Goal: Task Accomplishment & Management: Use online tool/utility

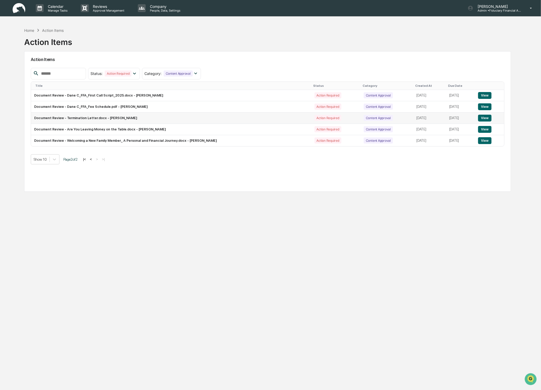
scroll to position [4, 0]
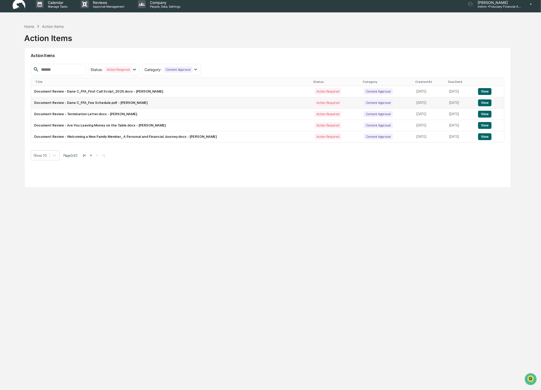
click at [149, 104] on td "Document Review - Dane C_FFA_Fee Schedule.pdf - [PERSON_NAME]" at bounding box center [171, 102] width 280 height 11
click at [196, 105] on td "Document Review - Dane C_FFA_Fee Schedule.pdf - [PERSON_NAME]" at bounding box center [171, 102] width 280 height 11
click at [488, 104] on button "View" at bounding box center [484, 102] width 13 height 7
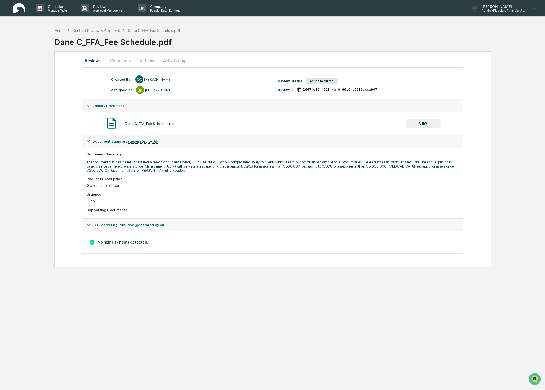
click at [425, 124] on button "VIEW" at bounding box center [423, 123] width 34 height 9
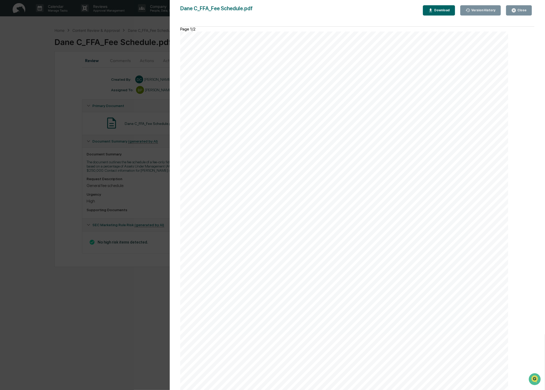
click at [524, 10] on div "Close" at bounding box center [521, 10] width 10 height 4
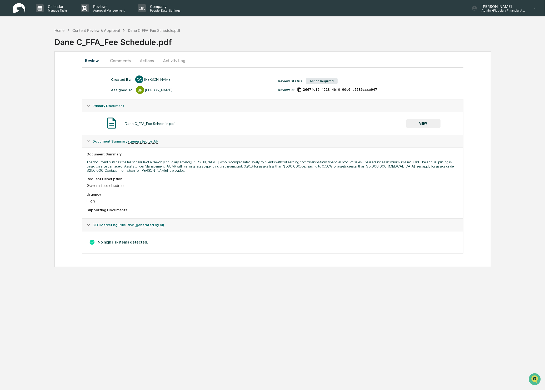
click at [120, 58] on button "Comments" at bounding box center [120, 60] width 29 height 13
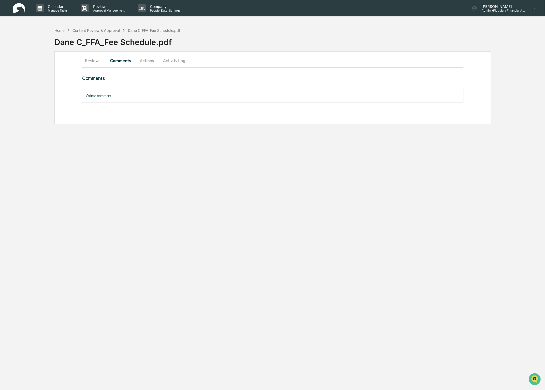
click at [101, 116] on div "Comments Write a comment... Write a comment..." at bounding box center [272, 98] width 381 height 46
click at [90, 100] on input "Write a comment..." at bounding box center [272, 96] width 381 height 14
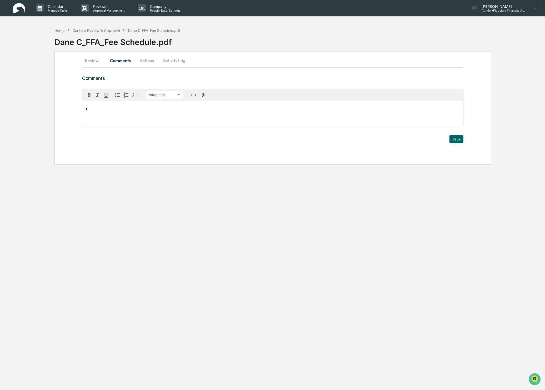
click at [144, 57] on button "Actions" at bounding box center [147, 60] width 24 height 13
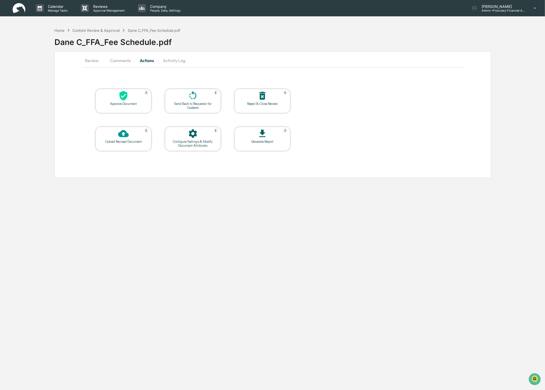
click at [127, 100] on icon at bounding box center [123, 95] width 11 height 11
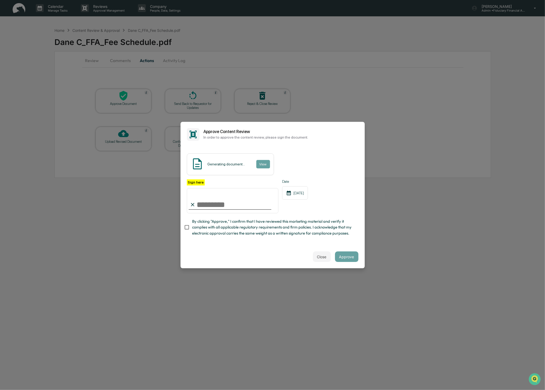
type input "**********"
click at [302, 193] on div "[DATE]" at bounding box center [295, 192] width 26 height 13
click at [346, 257] on button "Approve" at bounding box center [346, 256] width 23 height 11
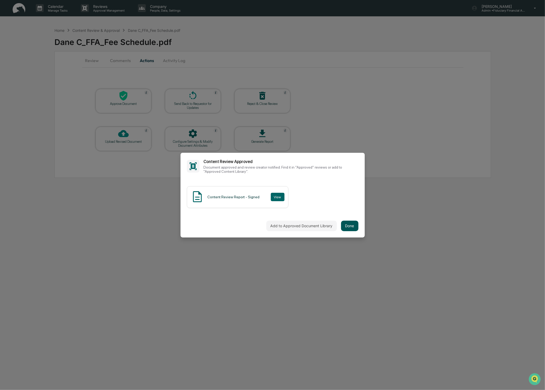
click at [352, 230] on button "Done" at bounding box center [349, 226] width 17 height 11
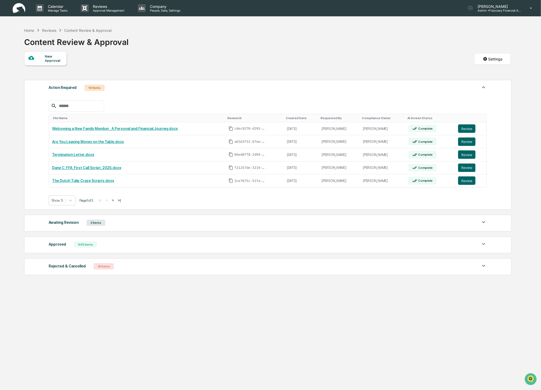
scroll to position [25, 0]
